Goal: Information Seeking & Learning: Find specific page/section

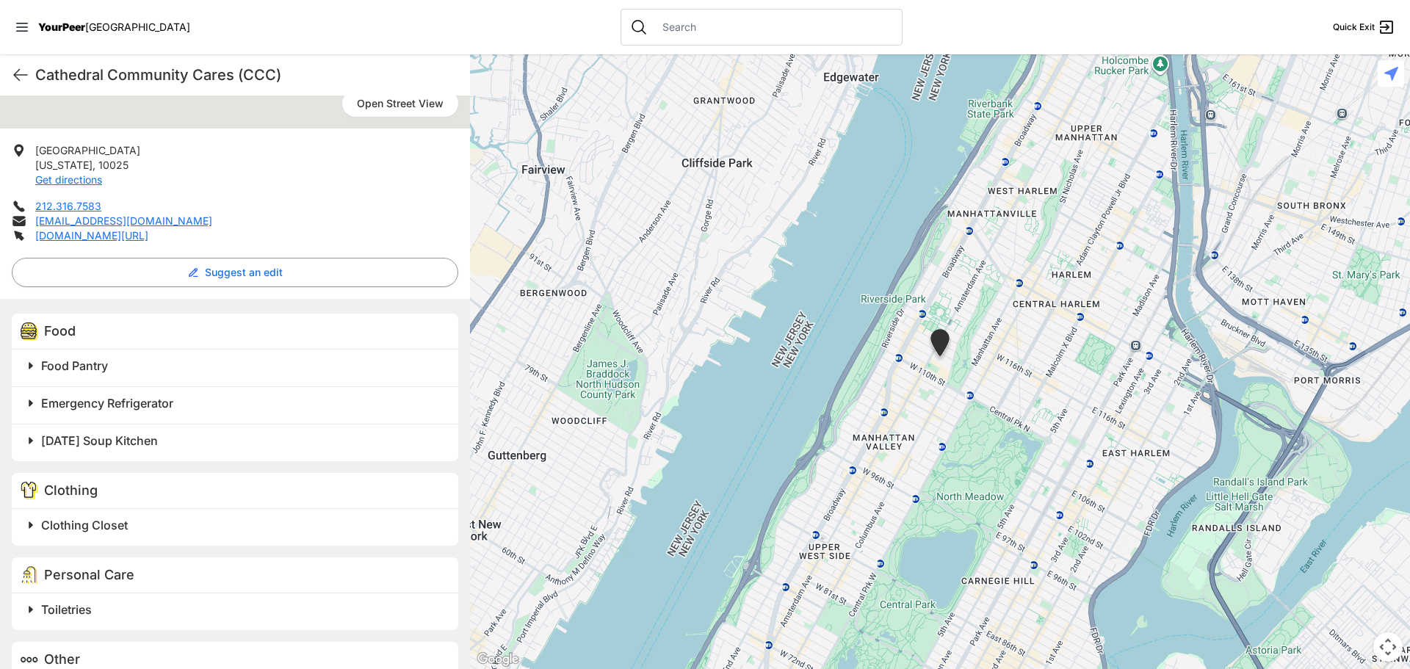
scroll to position [294, 0]
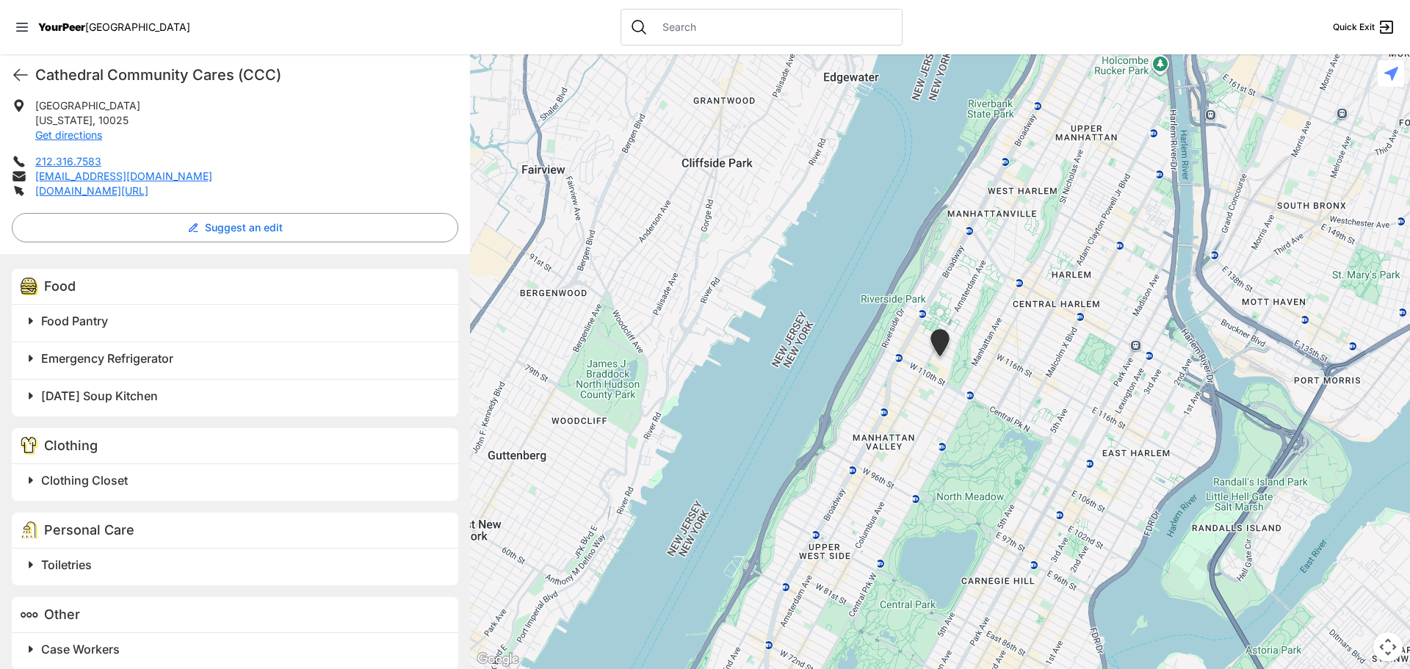
click at [35, 478] on span at bounding box center [215, 480] width 388 height 21
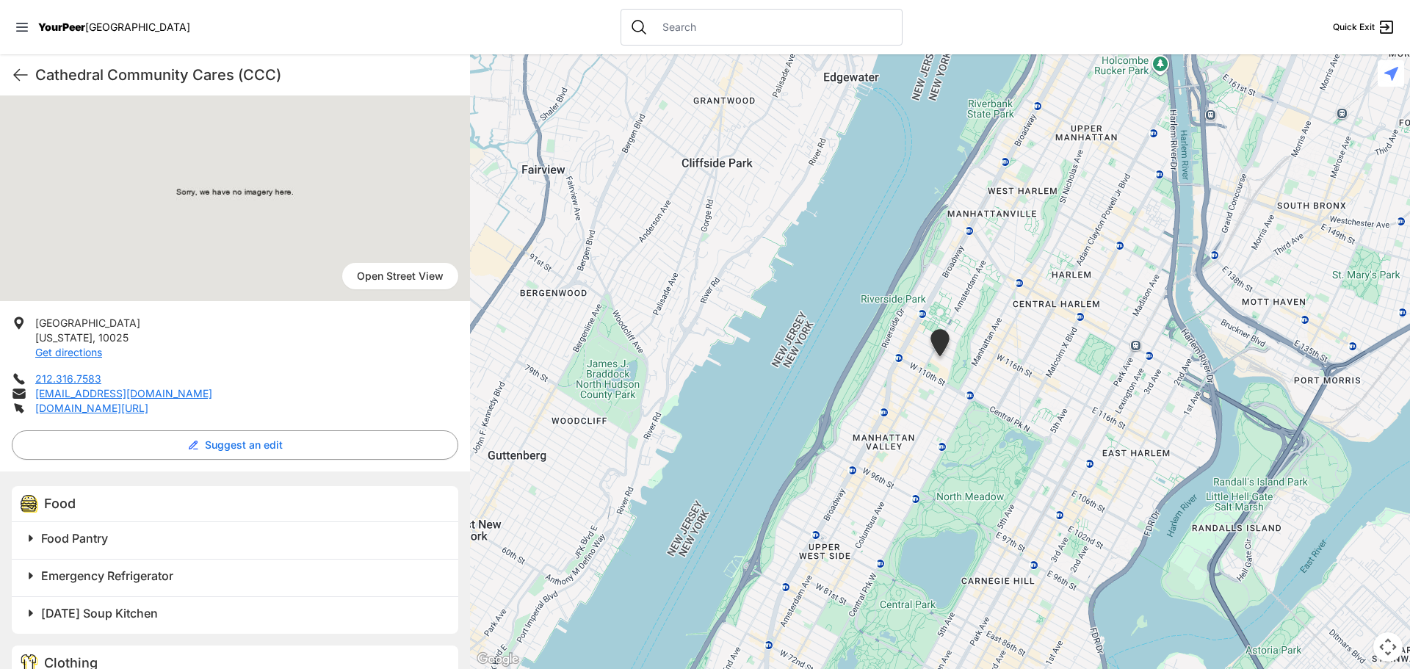
scroll to position [48, 0]
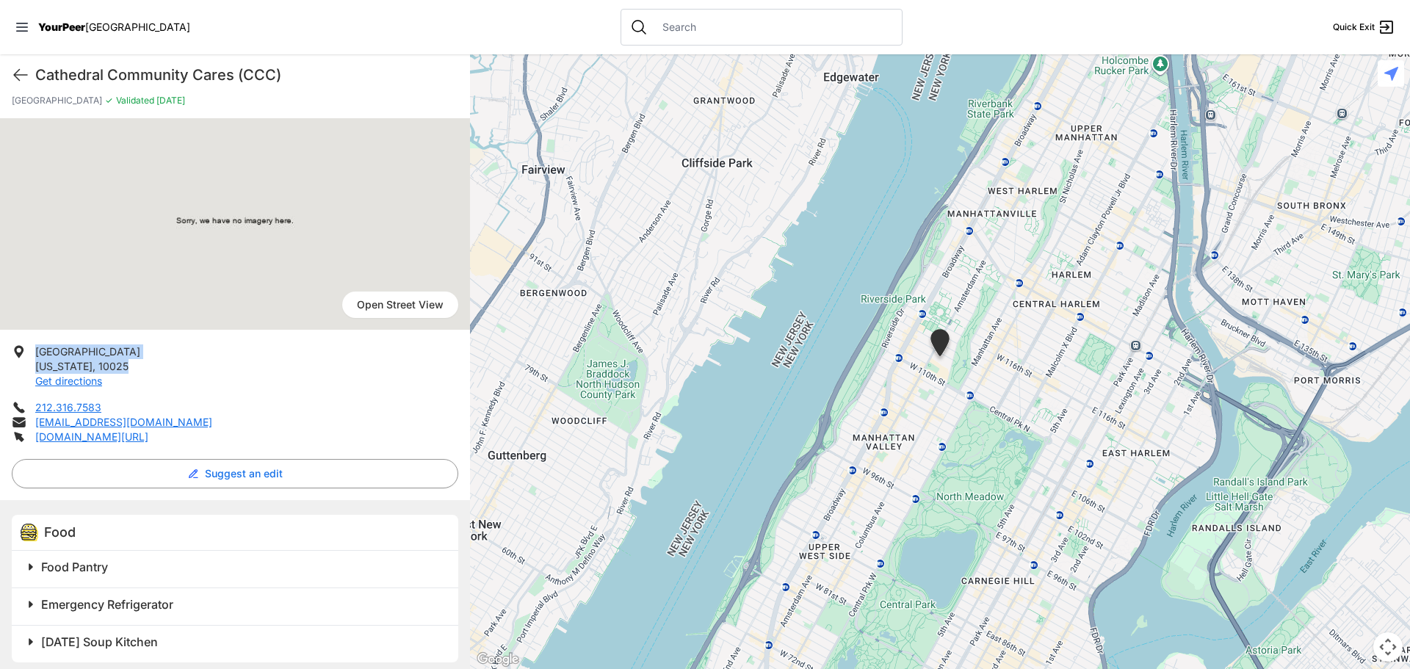
drag, startPoint x: 34, startPoint y: 350, endPoint x: 137, endPoint y: 365, distance: 104.6
click at [137, 365] on li "[STREET_ADDRESS][US_STATE] Get directions" at bounding box center [235, 366] width 447 height 44
copy p "[STREET_ADDRESS][US_STATE]"
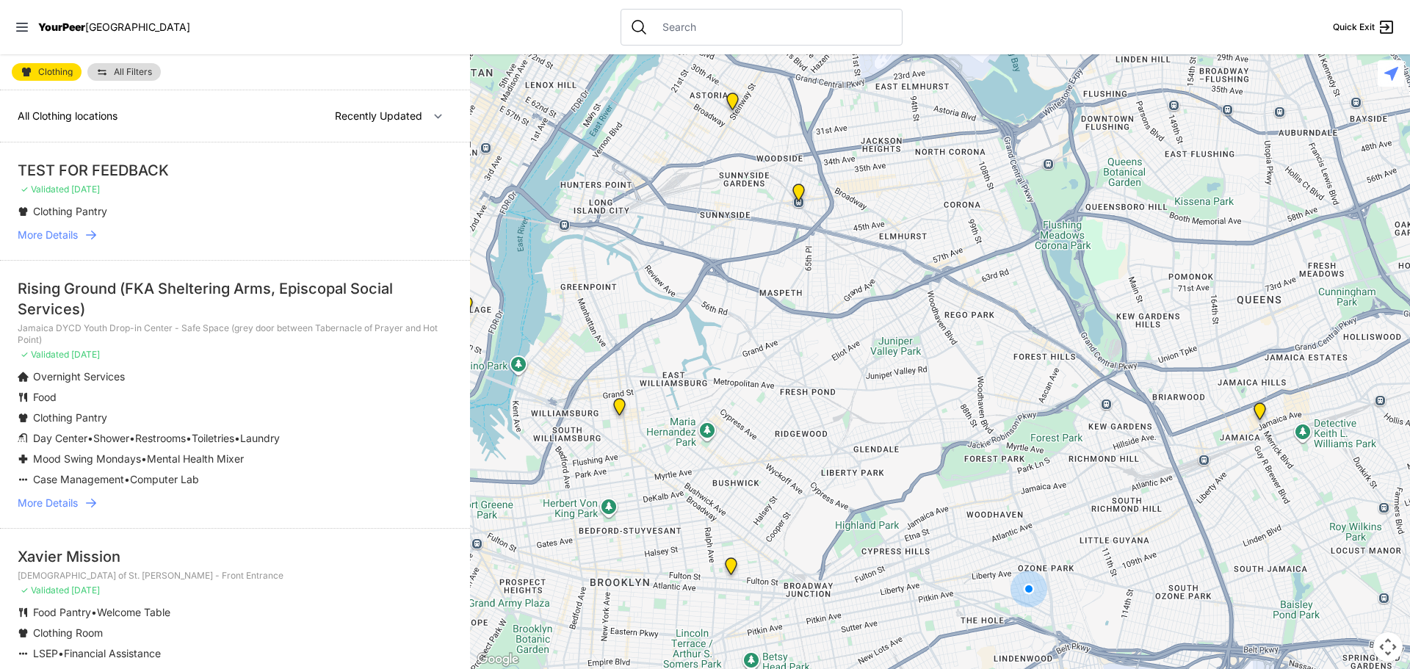
select select "nearby"
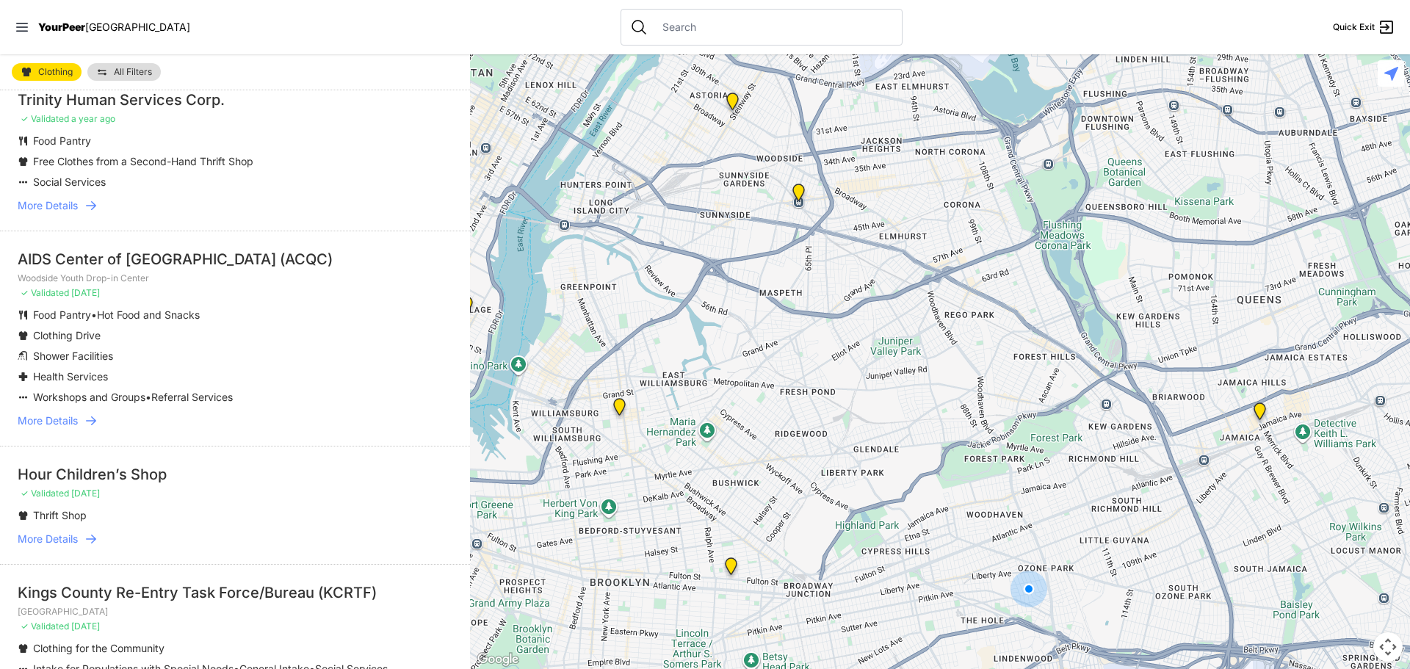
scroll to position [514, 0]
click at [66, 419] on span "More Details" at bounding box center [48, 419] width 60 height 15
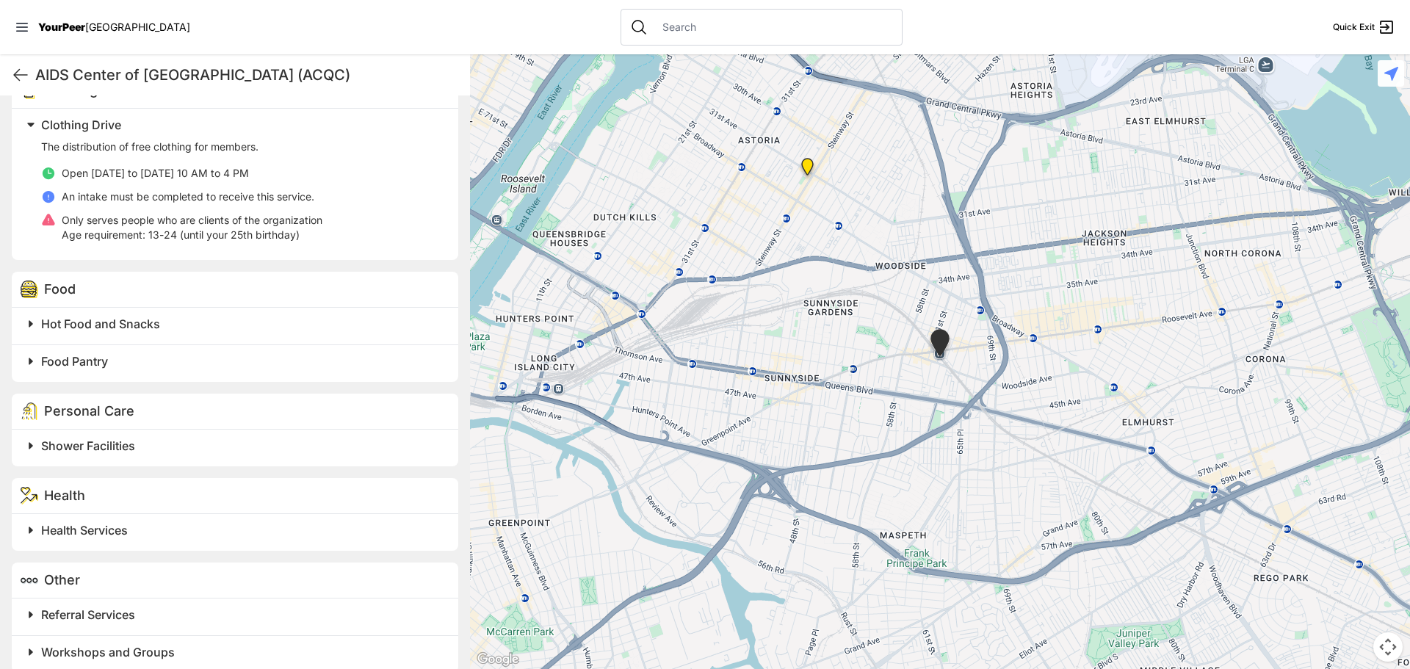
scroll to position [494, 0]
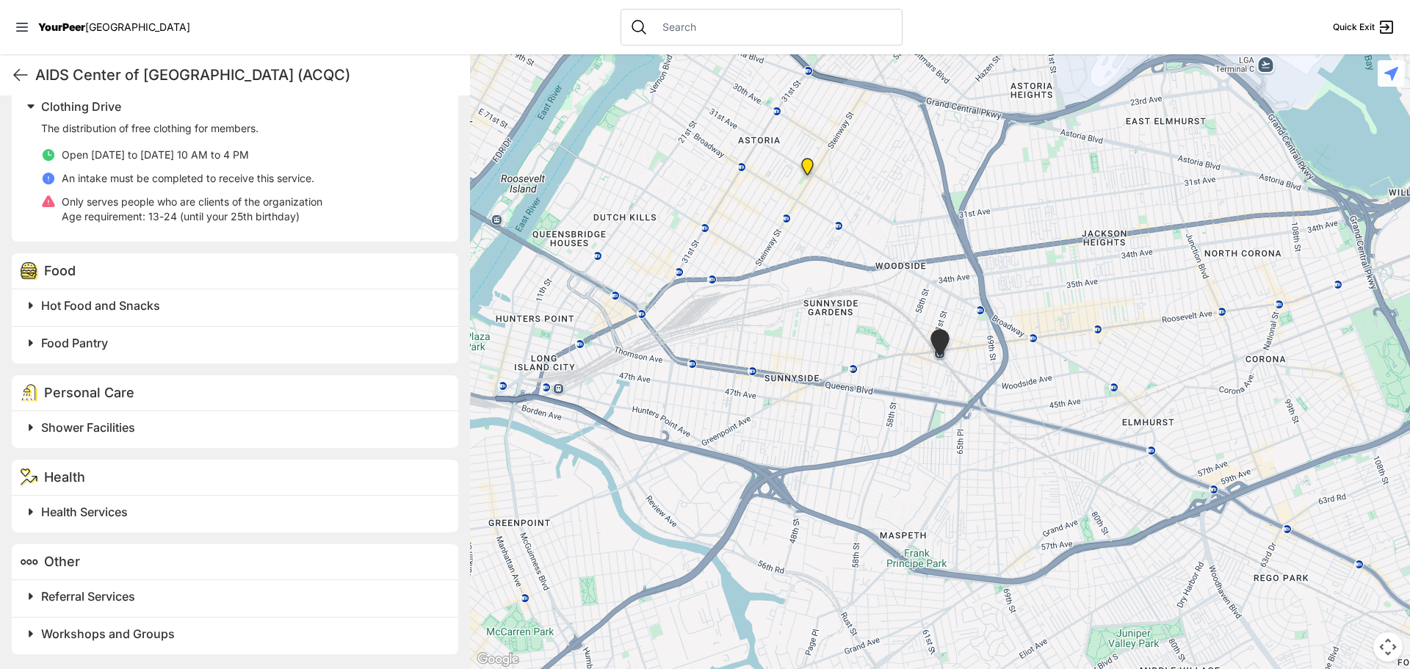
click at [30, 425] on span at bounding box center [215, 427] width 388 height 21
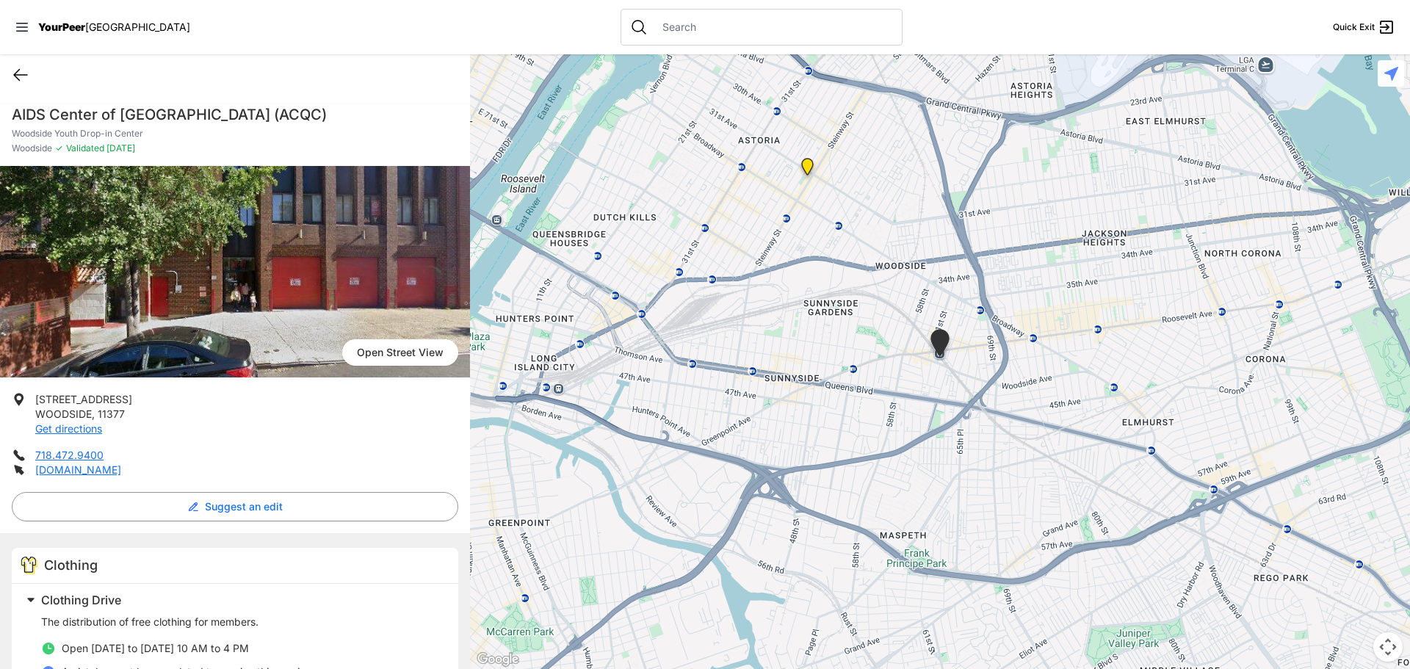
click at [17, 73] on icon at bounding box center [20, 75] width 13 height 11
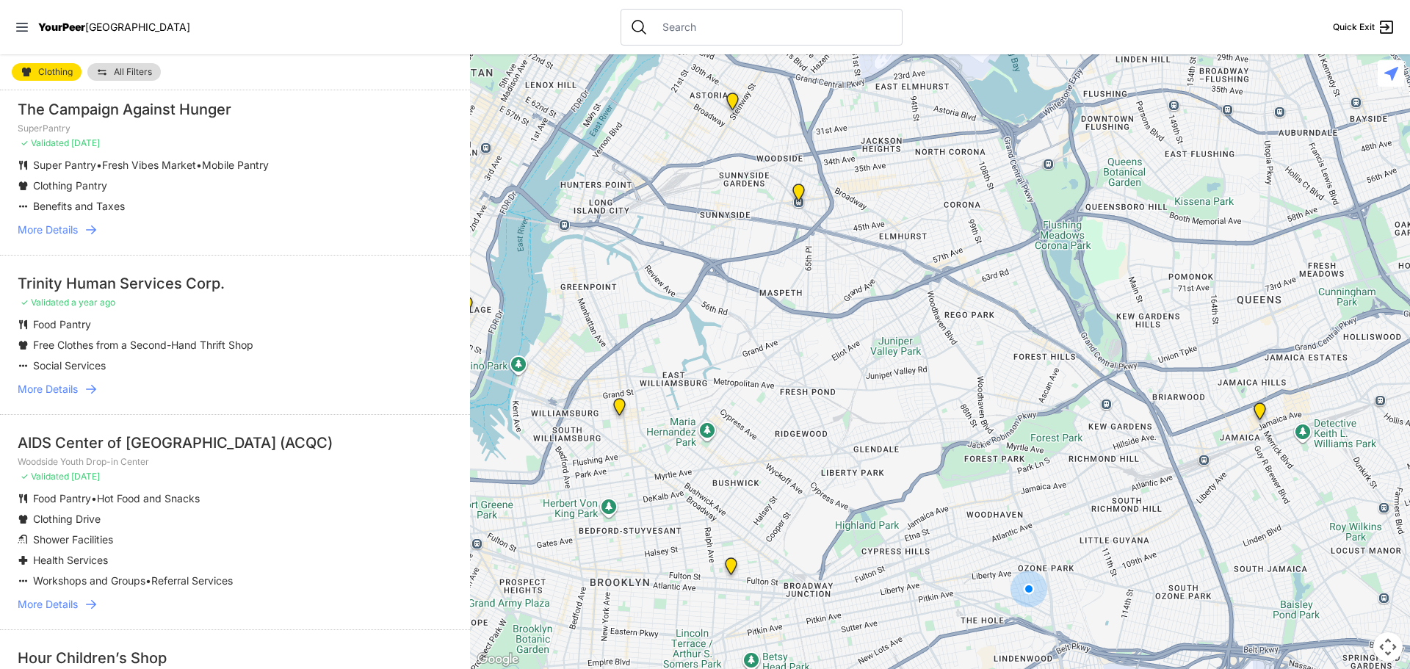
scroll to position [367, 0]
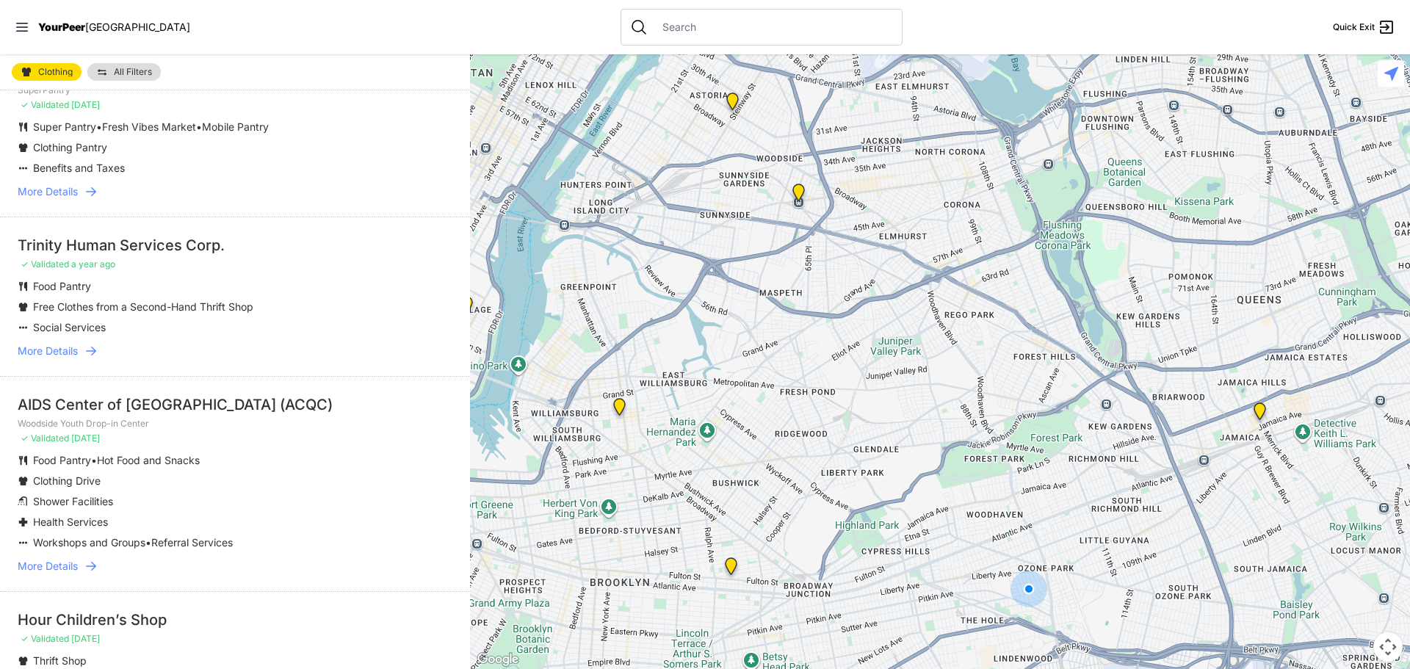
click at [65, 353] on span "More Details" at bounding box center [48, 351] width 60 height 15
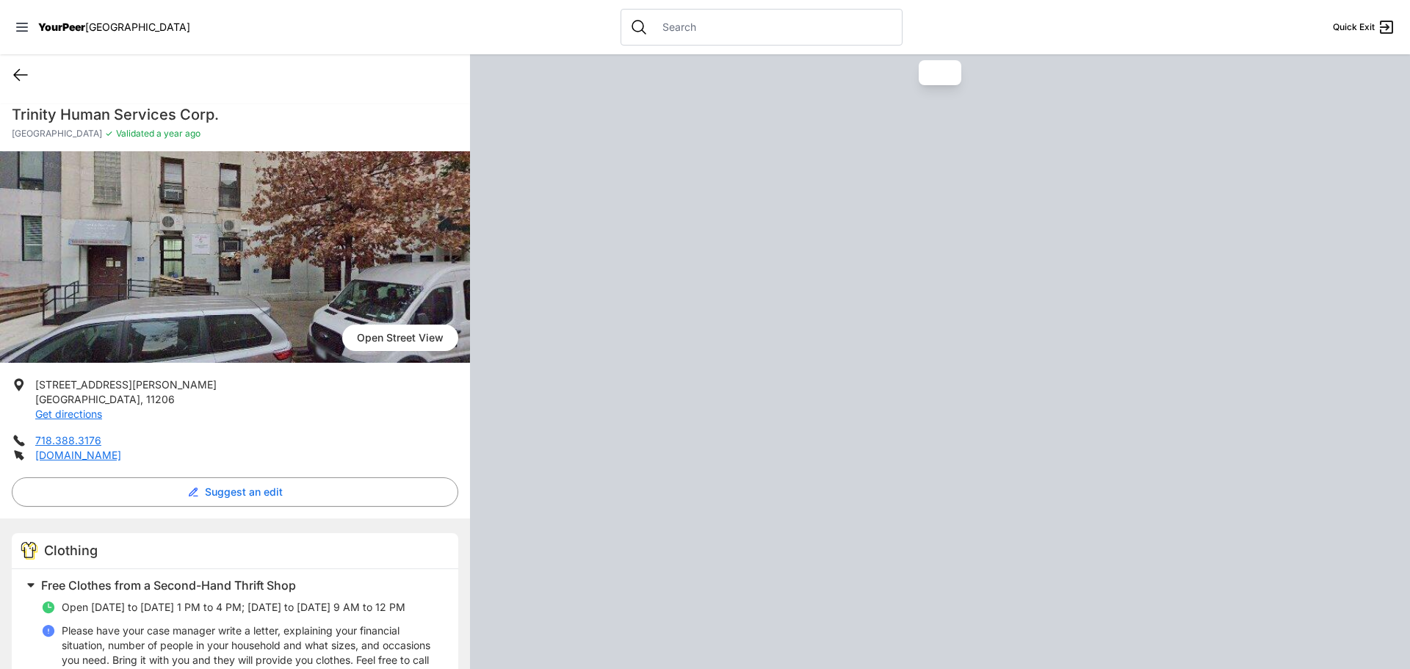
click at [16, 82] on icon at bounding box center [21, 75] width 18 height 18
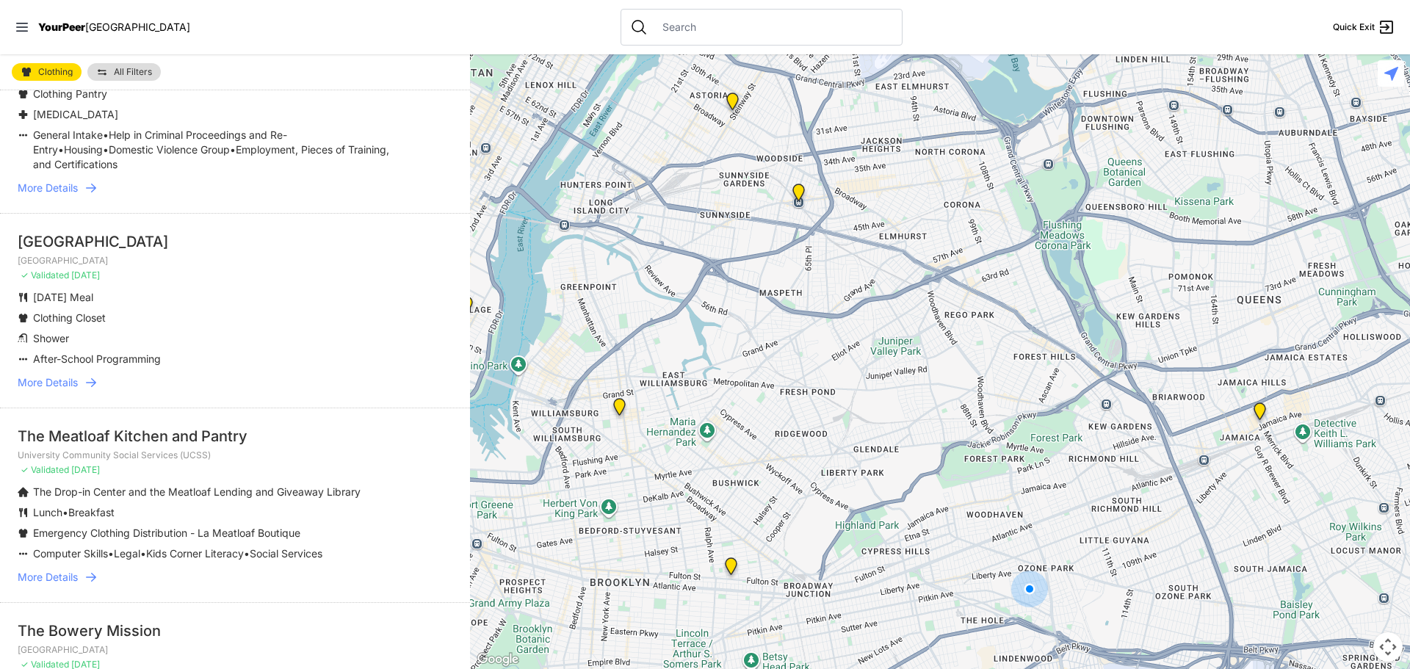
scroll to position [1322, 0]
